Goal: Task Accomplishment & Management: Manage account settings

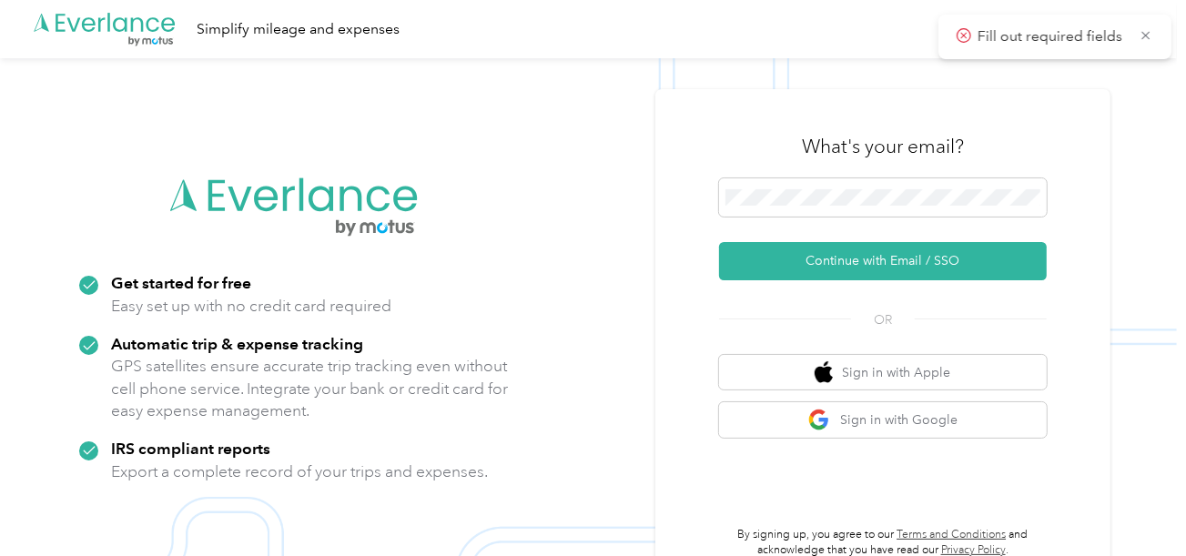
drag, startPoint x: 782, startPoint y: 249, endPoint x: 43, endPoint y: 49, distance: 765.5
click at [776, 249] on button "Continue with Email / SSO" at bounding box center [883, 261] width 328 height 38
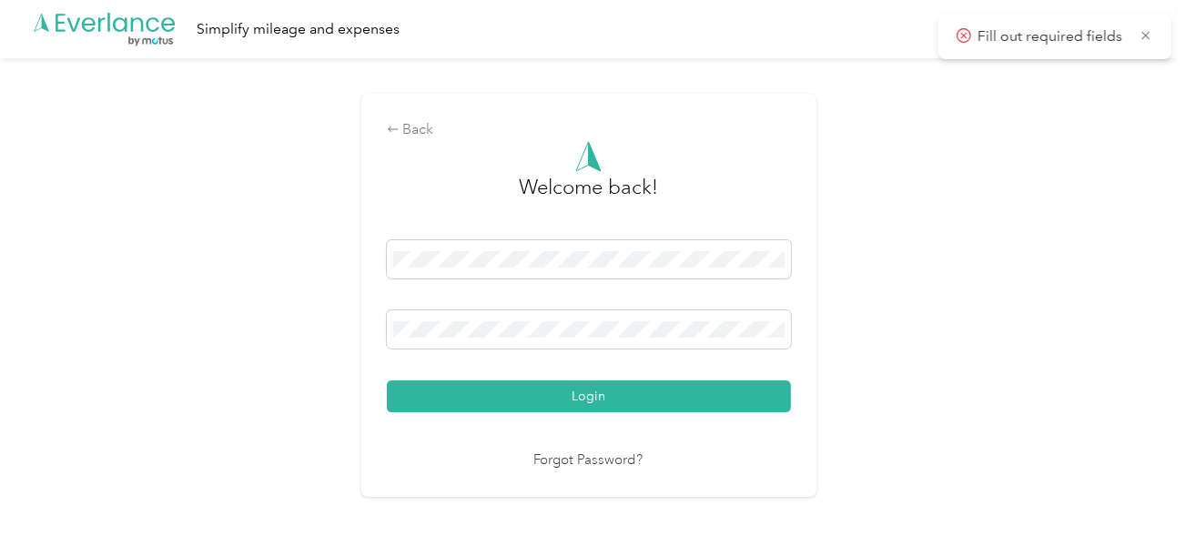
drag, startPoint x: 611, startPoint y: 387, endPoint x: 684, endPoint y: 377, distance: 73.5
click at [612, 387] on button "Login" at bounding box center [589, 396] width 404 height 32
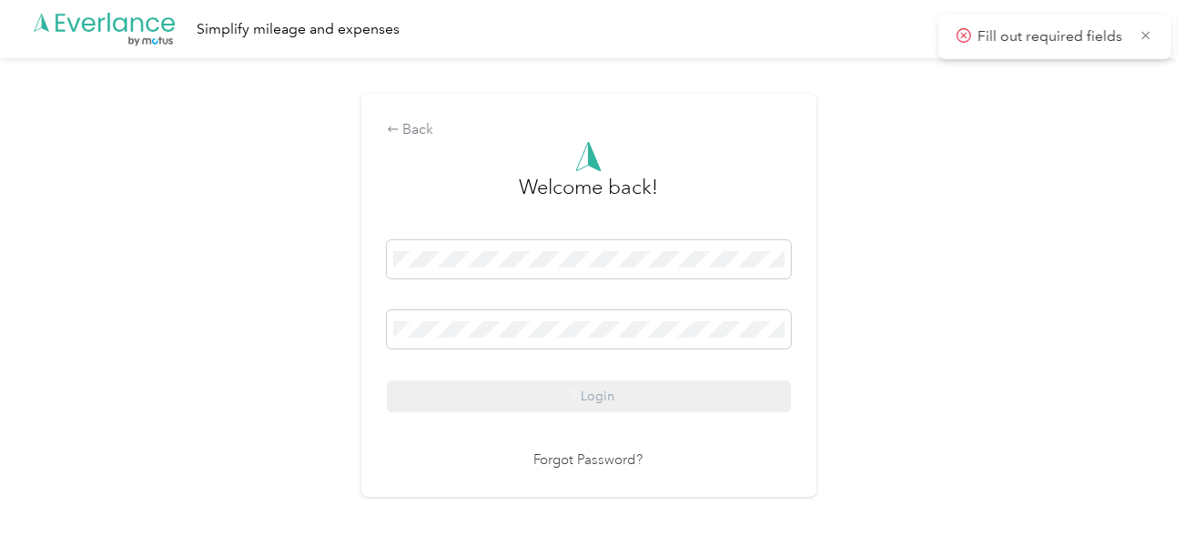
click at [883, 334] on div "Back Welcome back! Login Forgot Password?" at bounding box center [588, 303] width 1176 height 490
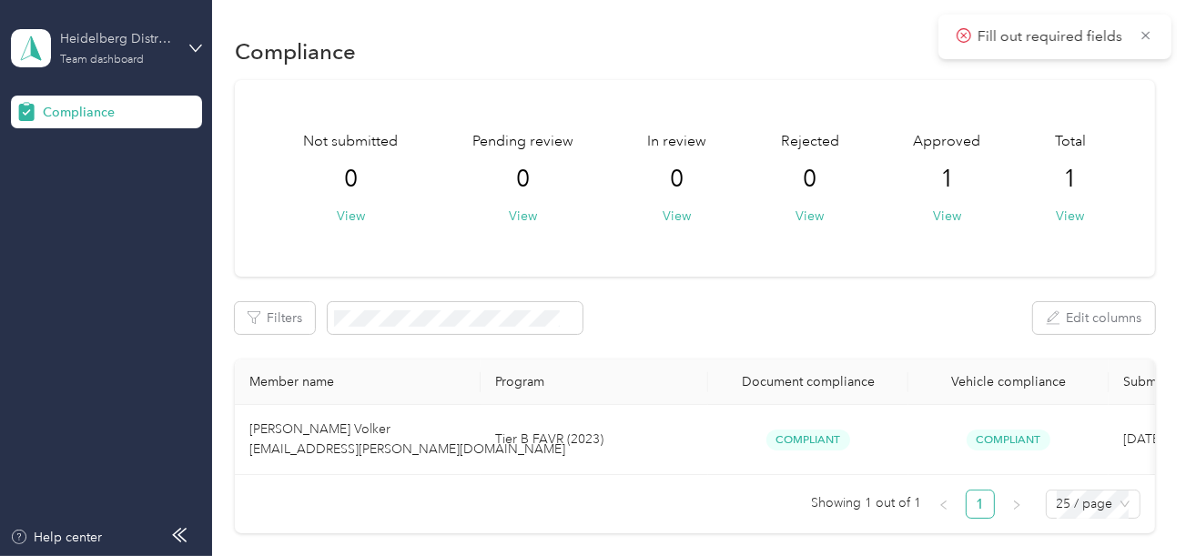
drag, startPoint x: 86, startPoint y: 33, endPoint x: 107, endPoint y: 59, distance: 33.7
click at [104, 52] on div "Heidelberg Distributing Team dashboard" at bounding box center [117, 47] width 114 height 36
drag, startPoint x: 71, startPoint y: 181, endPoint x: 70, endPoint y: 12, distance: 169.2
click at [70, 168] on div "Team dashboard Log out" at bounding box center [203, 168] width 358 height 74
click at [141, 65] on div "Team dashboard" at bounding box center [102, 60] width 84 height 11
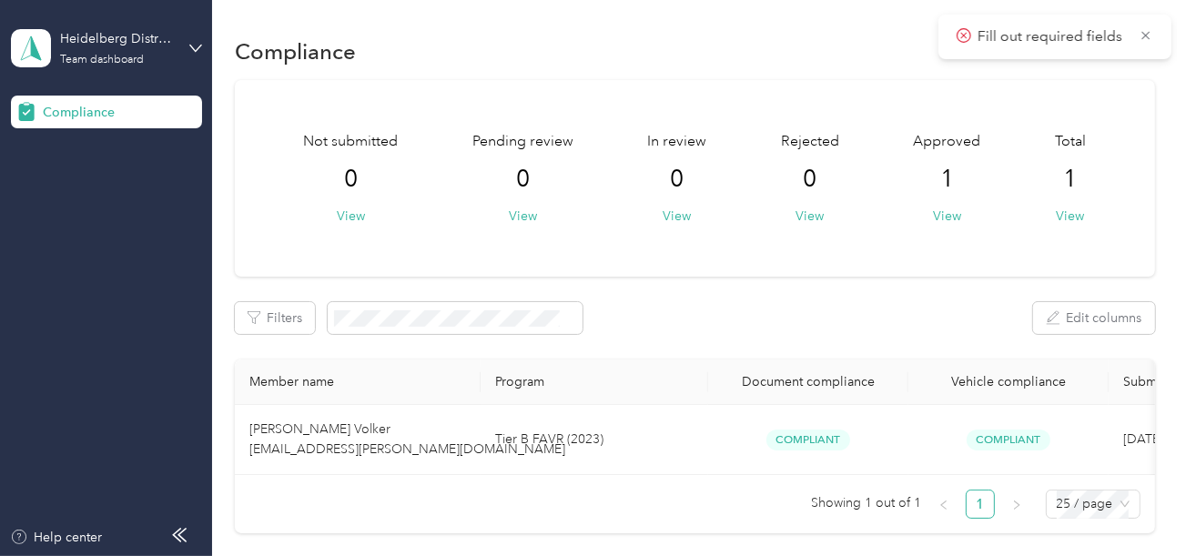
drag, startPoint x: 847, startPoint y: 199, endPoint x: 894, endPoint y: 187, distance: 49.0
click at [848, 199] on div "Not submitted 0 View Pending review 0 View In review 0 View Rejected 0 View App…" at bounding box center [695, 178] width 856 height 95
click at [96, 65] on div "Team dashboard" at bounding box center [102, 60] width 84 height 11
click at [113, 145] on div "Team dashboard" at bounding box center [76, 149] width 100 height 19
click at [146, 44] on div "Heidelberg Distributing" at bounding box center [117, 38] width 114 height 19
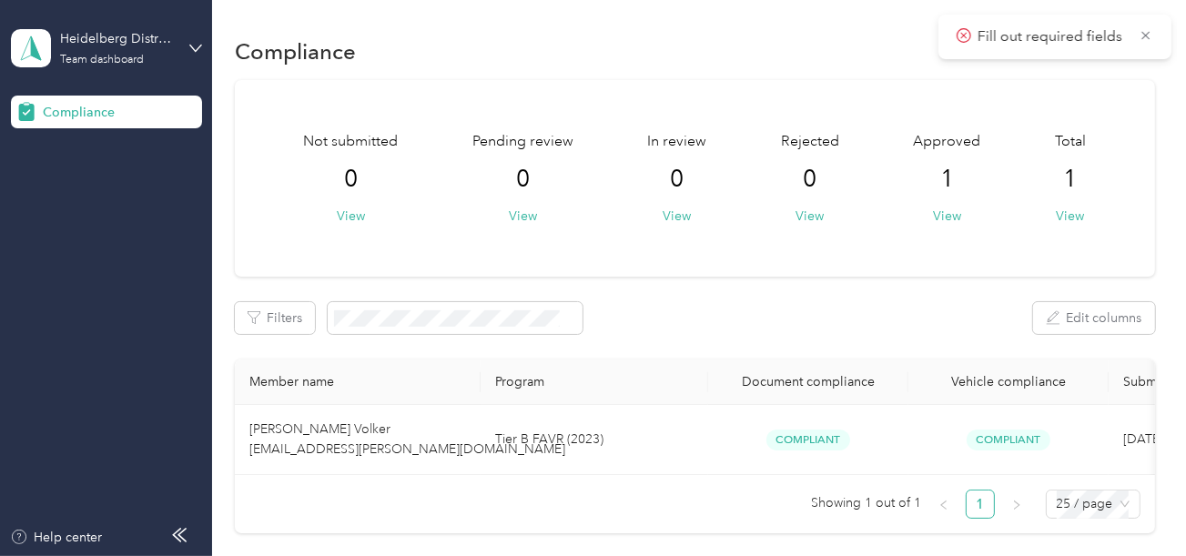
click at [80, 190] on div "Log out" at bounding box center [61, 190] width 70 height 19
